Goal: Information Seeking & Learning: Learn about a topic

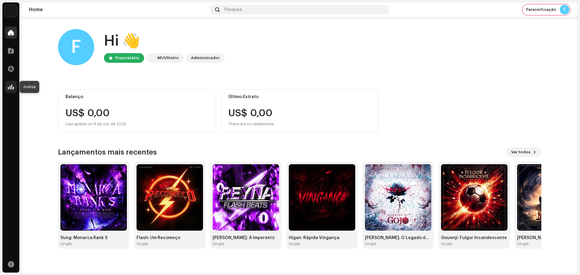
click at [13, 89] on span at bounding box center [11, 87] width 6 height 5
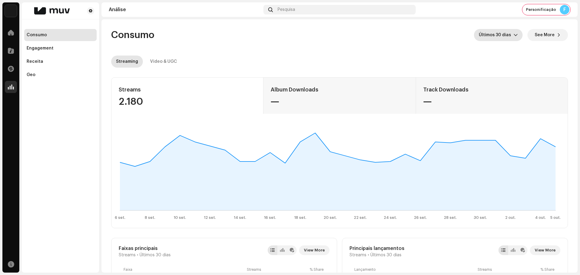
click at [490, 31] on span "Últimos 30 dias" at bounding box center [496, 35] width 35 height 12
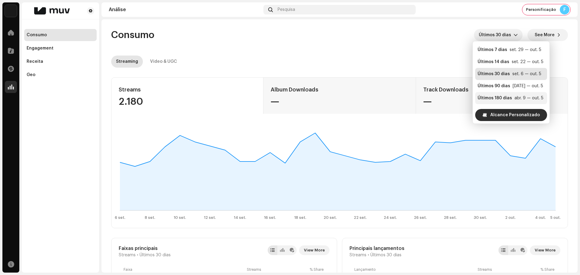
click at [492, 95] on div "Últimos 180 dias" at bounding box center [494, 98] width 34 height 6
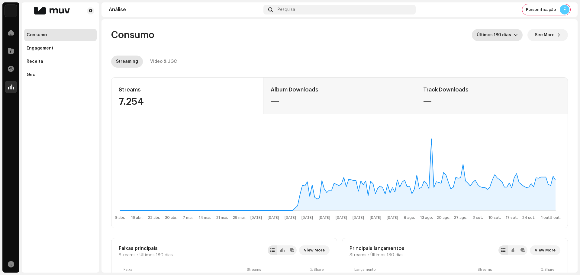
click at [130, 101] on div "7.254" at bounding box center [187, 102] width 137 height 10
copy div "7.254"
click at [167, 63] on div "Video & UGC" at bounding box center [163, 62] width 27 height 12
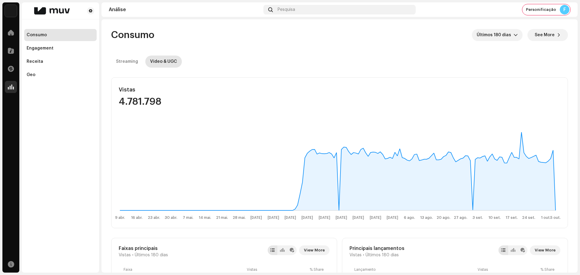
click at [143, 98] on div "4.781.798" at bounding box center [187, 102] width 137 height 10
copy div "4.781.798"
click at [552, 34] on button "See More" at bounding box center [547, 35] width 40 height 12
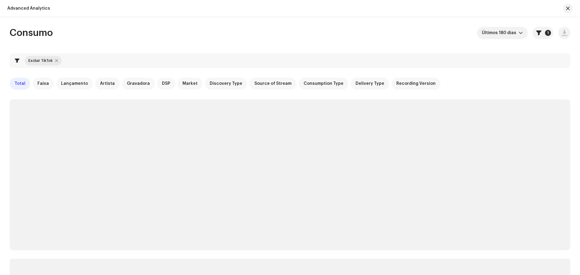
click at [56, 61] on div at bounding box center [56, 60] width 3 height 5
checkbox input "false"
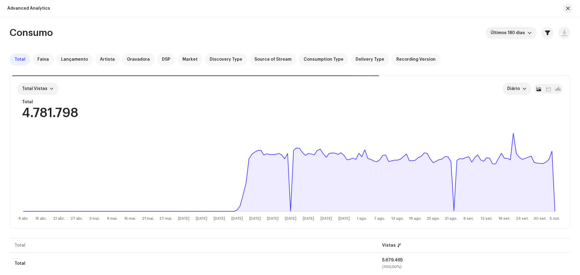
click at [68, 112] on div "4.781.798" at bounding box center [50, 113] width 56 height 13
click at [395, 259] on div "5.679.465" at bounding box center [473, 260] width 183 height 4
copy div "5.679.465"
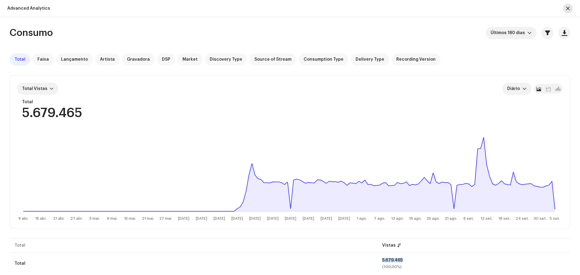
click at [566, 9] on span "button" at bounding box center [568, 8] width 4 height 5
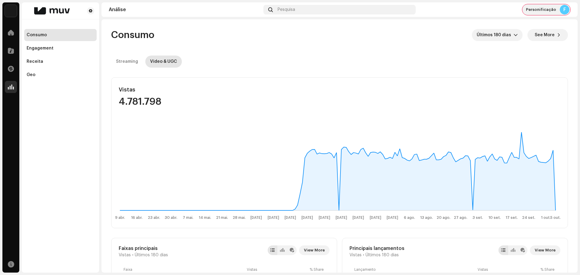
click at [552, 10] on span "Personificação" at bounding box center [541, 9] width 30 height 5
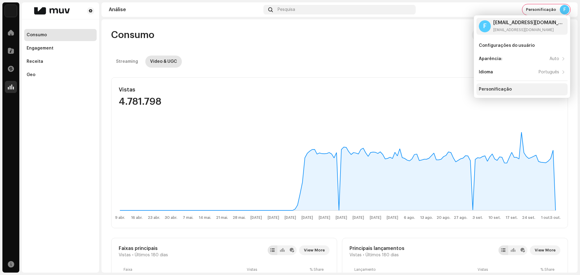
click at [505, 87] on div "Personificação" at bounding box center [495, 89] width 33 height 5
